Goal: Information Seeking & Learning: Learn about a topic

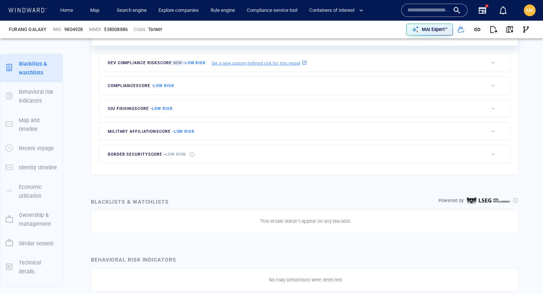
scroll to position [19, 0]
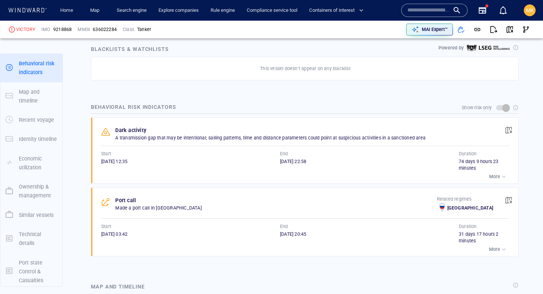
scroll to position [71, 0]
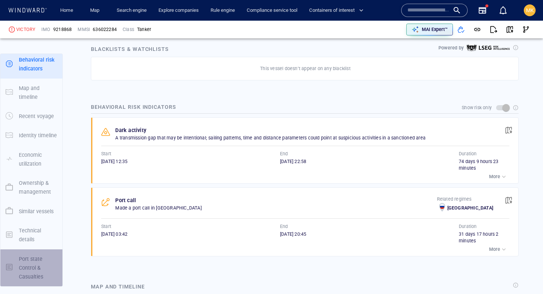
click at [40, 255] on p "Port state Control & Casualties" at bounding box center [38, 268] width 38 height 27
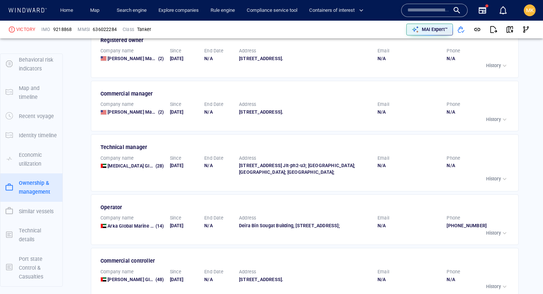
scroll to position [1668, 0]
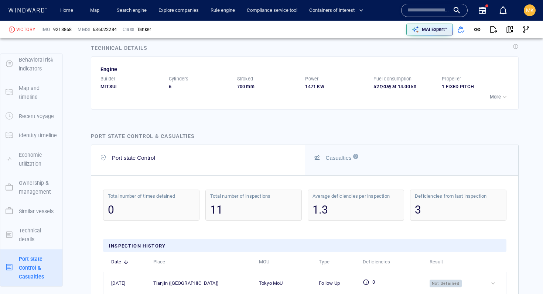
click at [40, 239] on p "Technical details" at bounding box center [38, 235] width 38 height 18
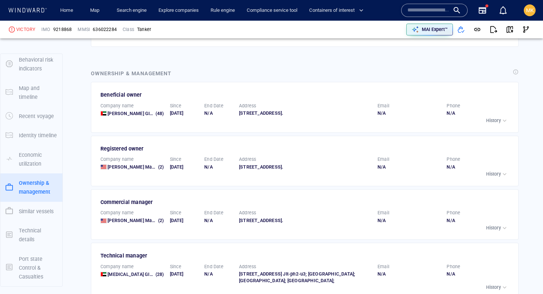
scroll to position [1158, 0]
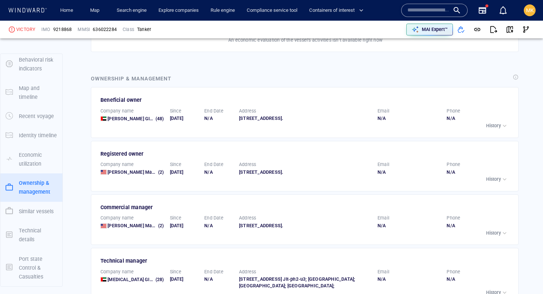
drag, startPoint x: 171, startPoint y: 118, endPoint x: 201, endPoint y: 118, distance: 30.6
click at [201, 118] on div "Company name [PERSON_NAME] Global Ltd. (48) Since [DATE] End Date N/A Address […" at bounding box center [305, 114] width 418 height 23
click at [201, 118] on div "End Date N/A" at bounding box center [218, 115] width 35 height 20
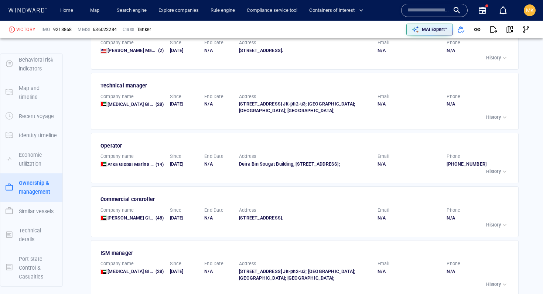
scroll to position [1333, 0]
